Goal: Transaction & Acquisition: Book appointment/travel/reservation

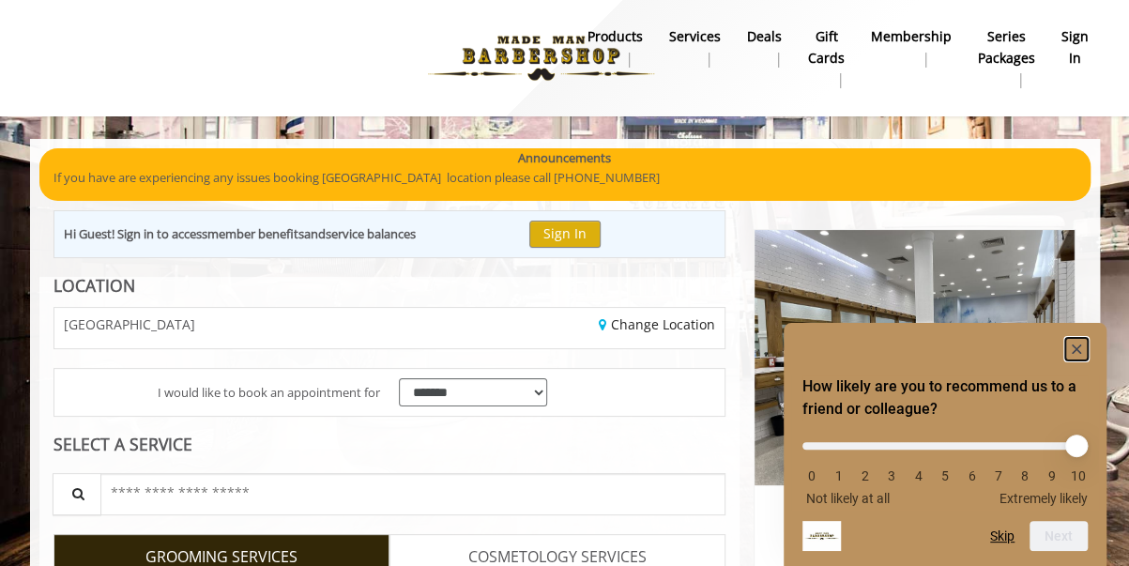
click at [1077, 354] on rect "Hide survey" at bounding box center [1077, 349] width 23 height 23
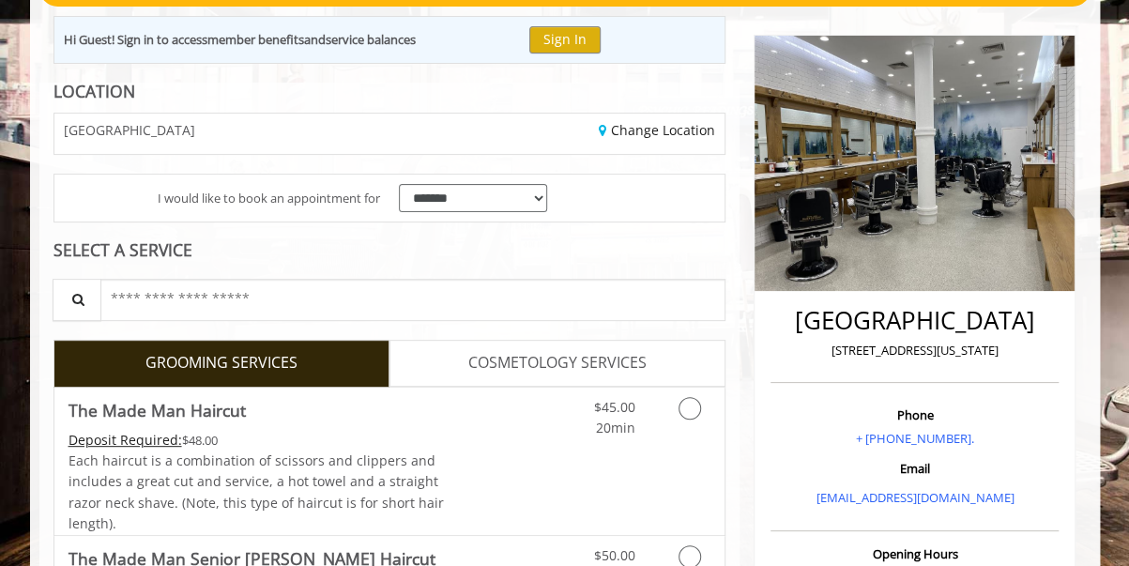
scroll to position [195, 0]
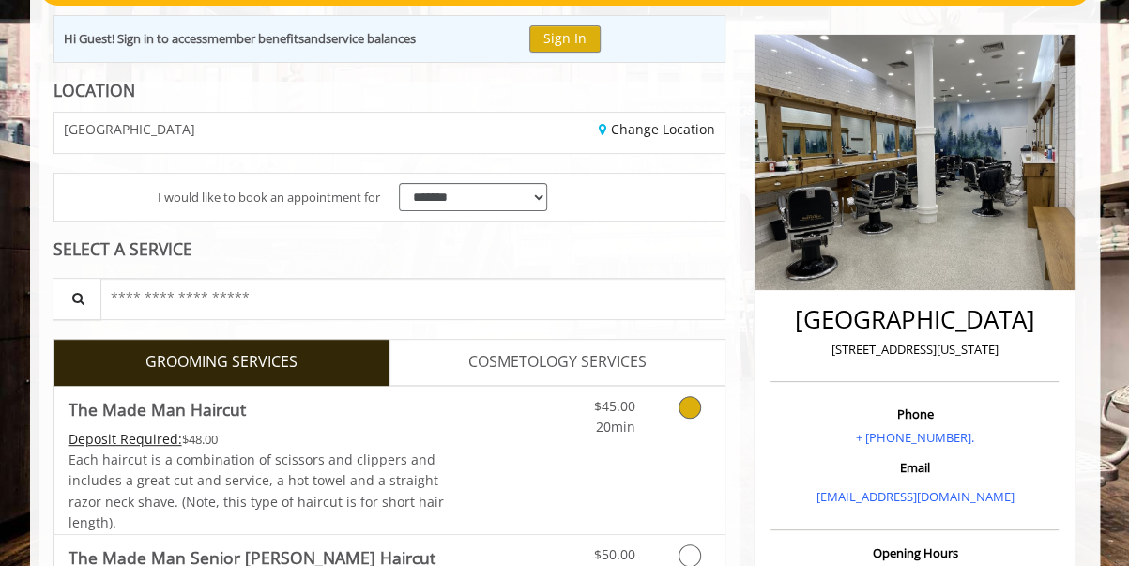
click at [526, 468] on link "Discounted Price" at bounding box center [501, 460] width 112 height 147
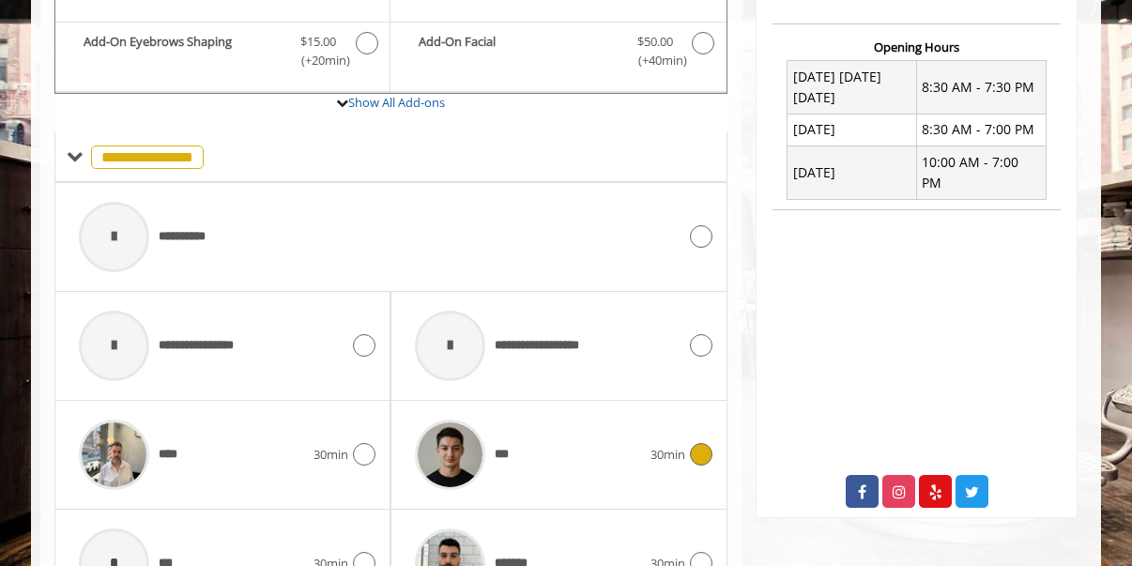
click at [510, 451] on span "***" at bounding box center [506, 455] width 22 height 20
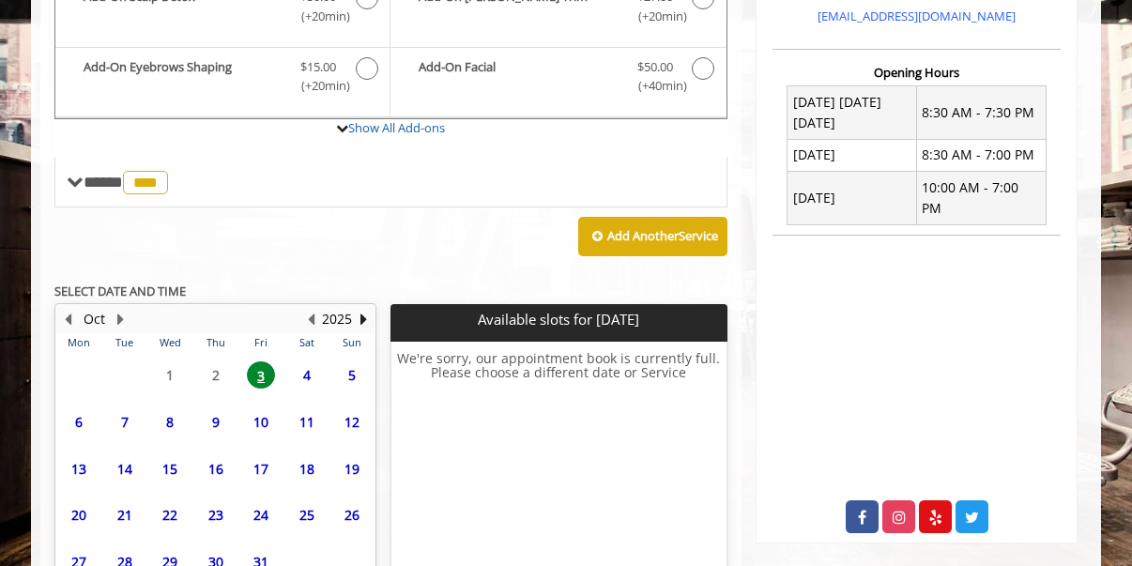
scroll to position [701, 0]
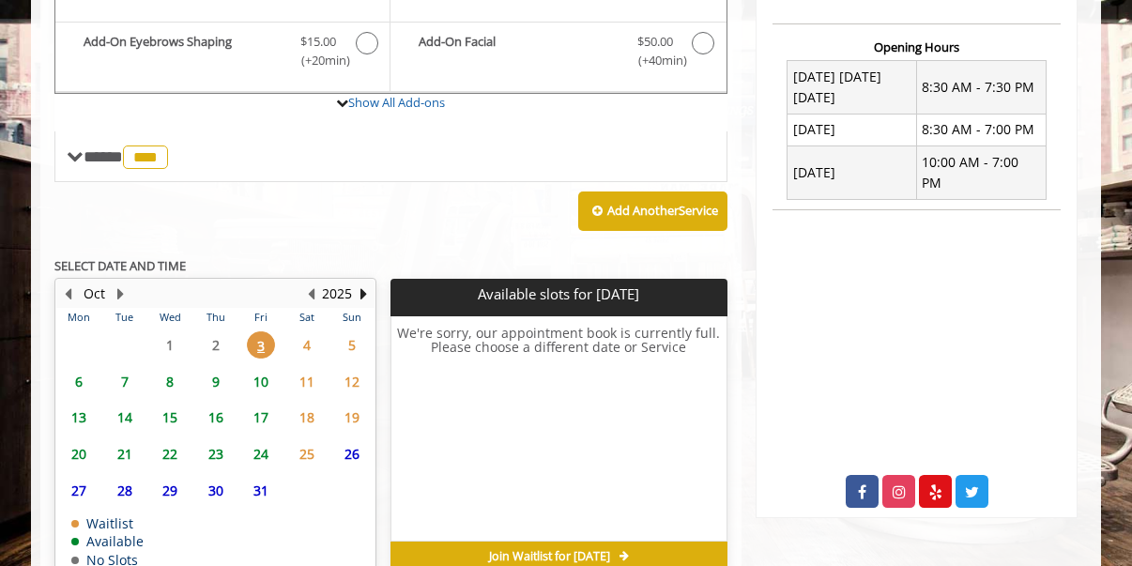
click at [308, 336] on span "4" at bounding box center [307, 344] width 28 height 27
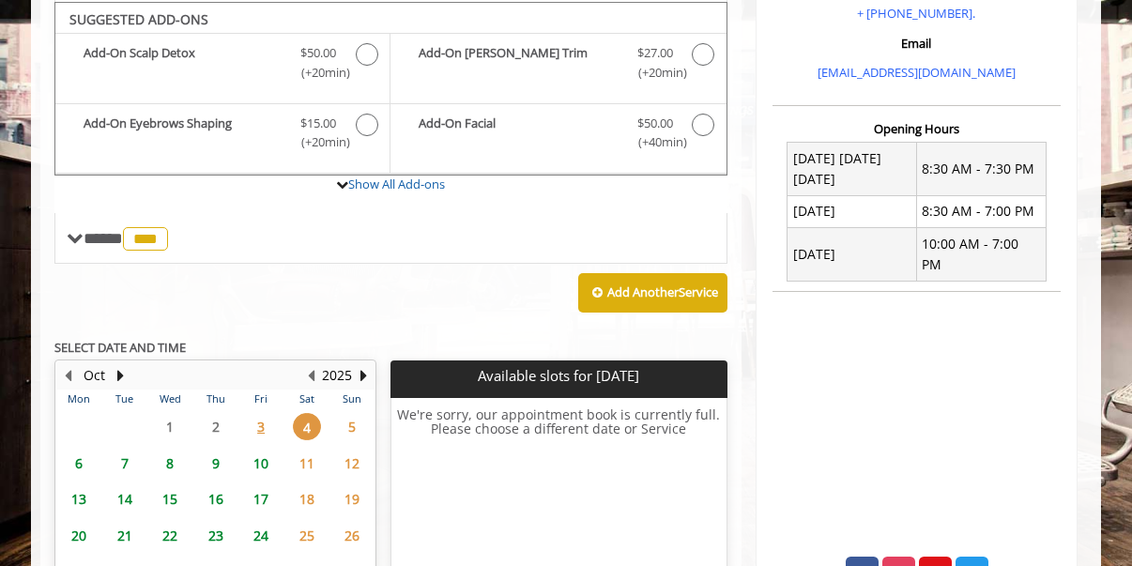
click at [259, 422] on span "3" at bounding box center [261, 426] width 28 height 27
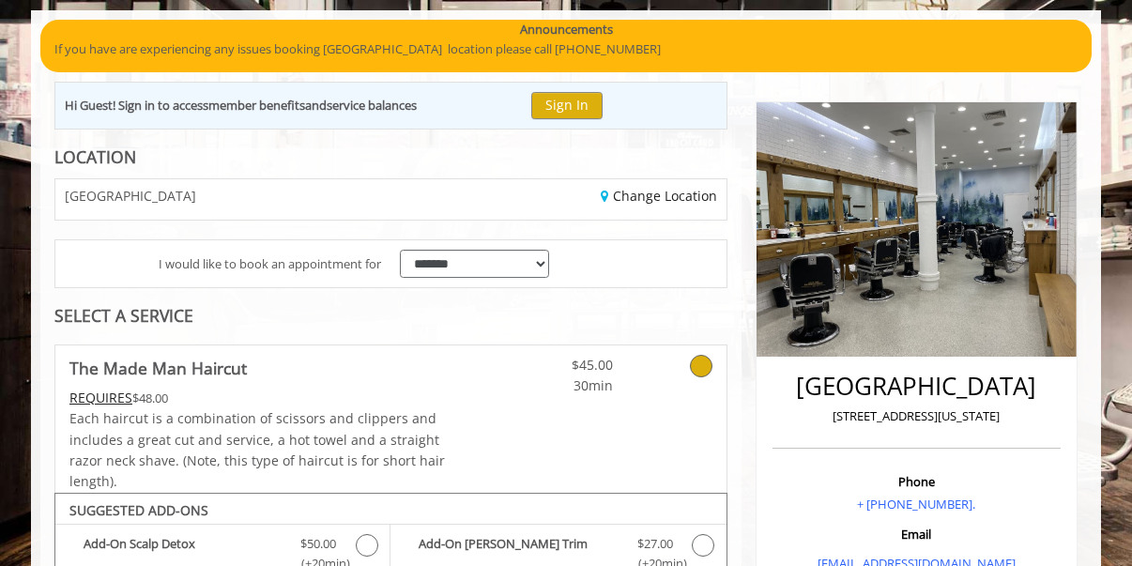
scroll to position [0, 0]
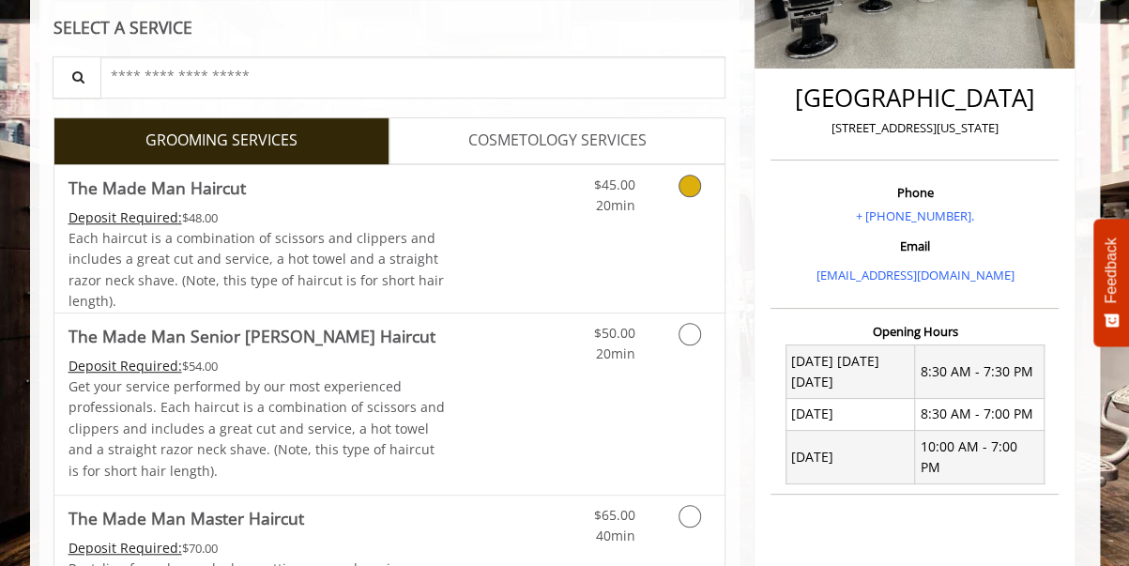
click at [407, 193] on span "The Made Man Haircut" at bounding box center [257, 188] width 377 height 26
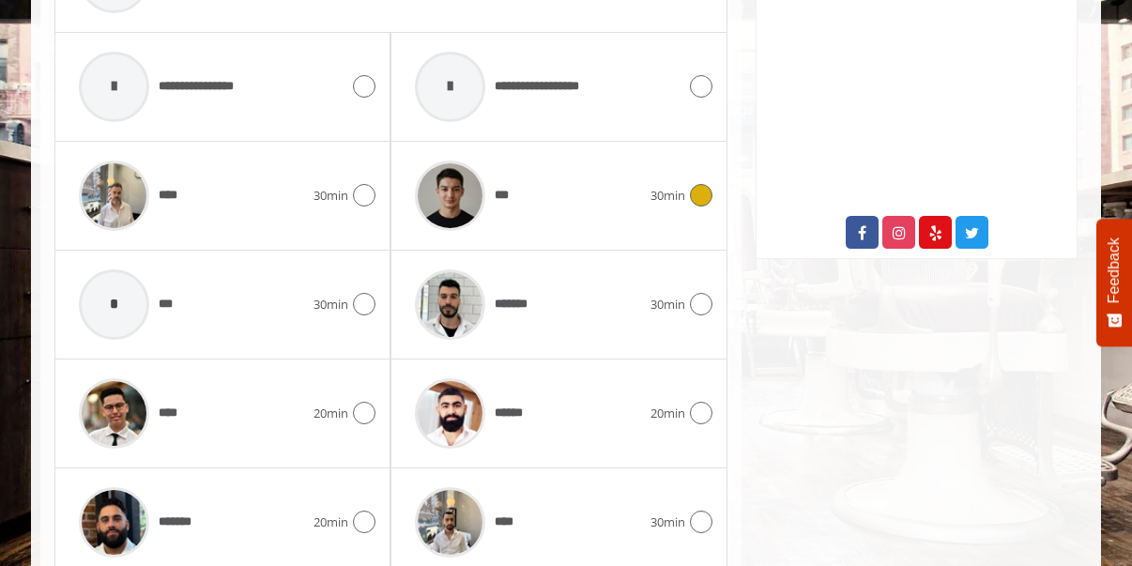
scroll to position [961, 0]
click at [549, 395] on div "******" at bounding box center [528, 412] width 244 height 89
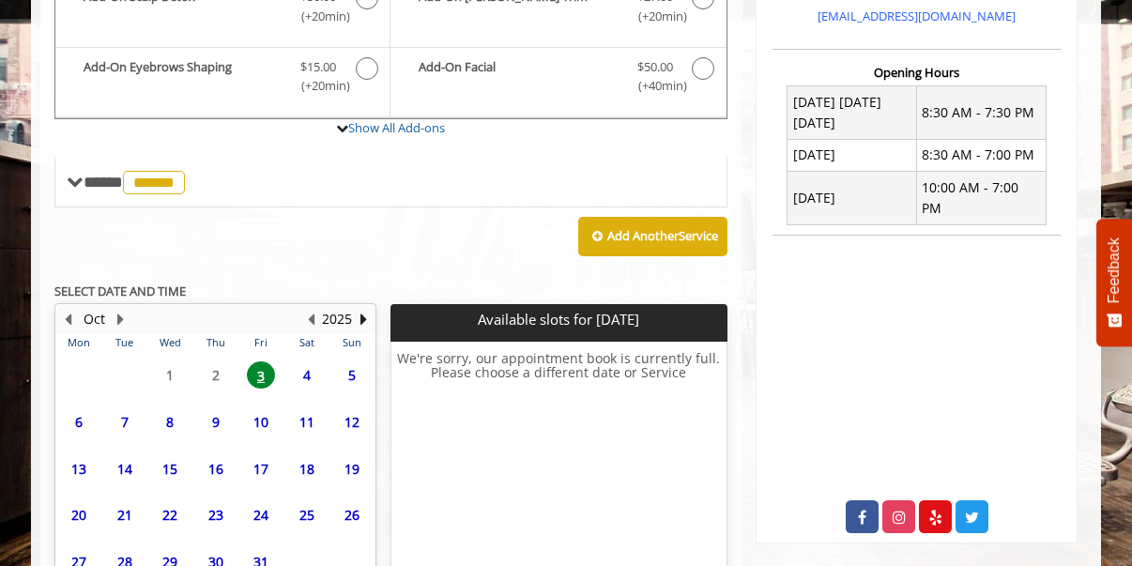
scroll to position [793, 0]
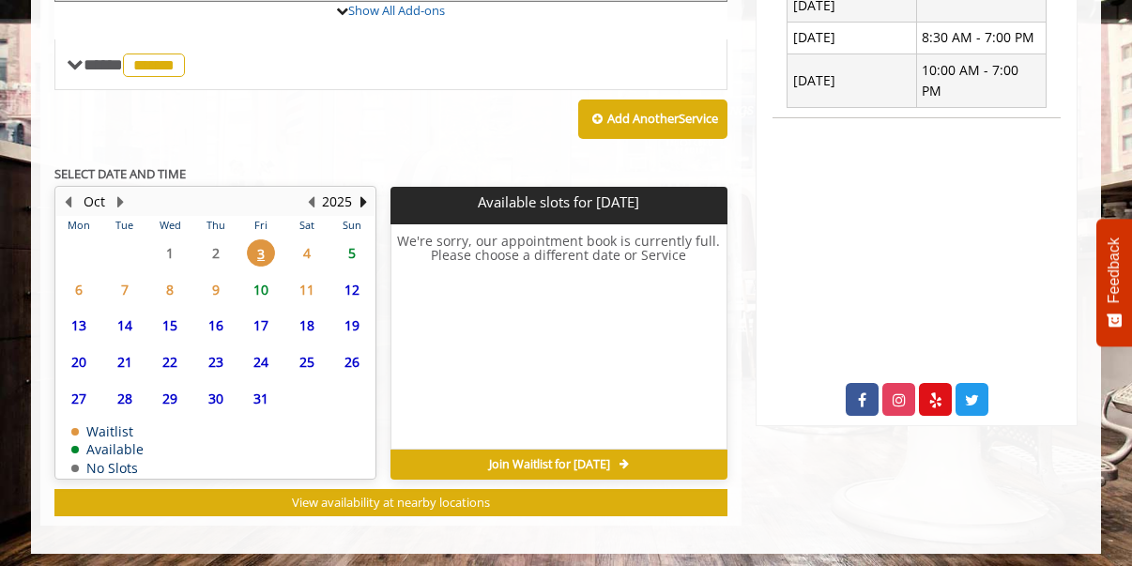
click at [310, 253] on span "4" at bounding box center [307, 252] width 28 height 27
click at [355, 247] on span "5" at bounding box center [352, 252] width 28 height 27
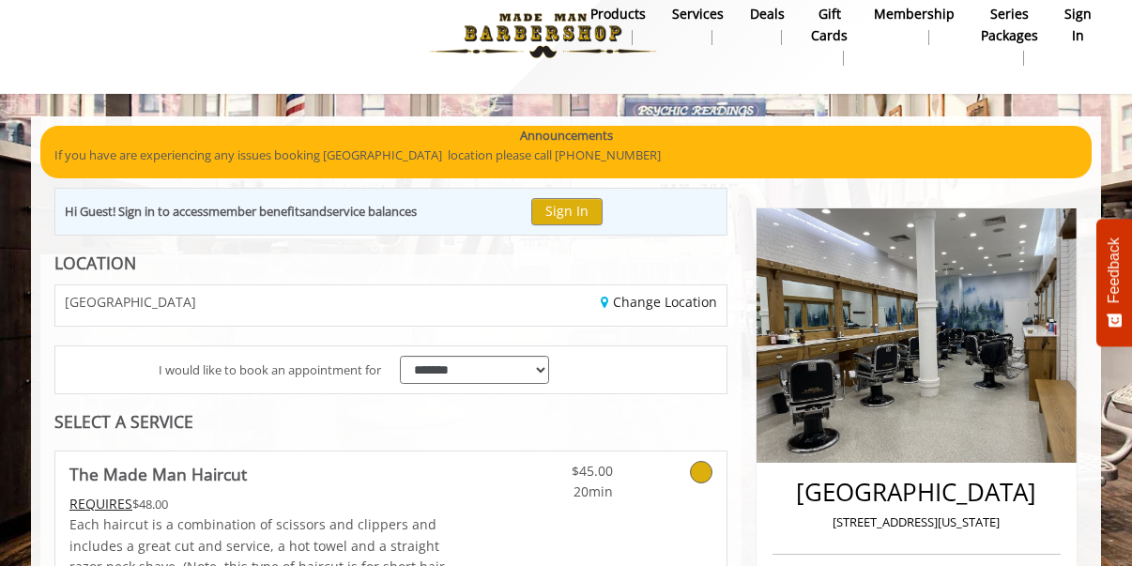
scroll to position [0, 0]
